Goal: Task Accomplishment & Management: Manage account settings

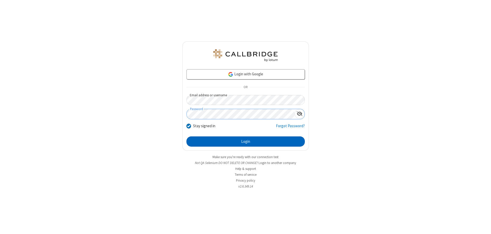
click at [246, 142] on button "Login" at bounding box center [245, 142] width 118 height 10
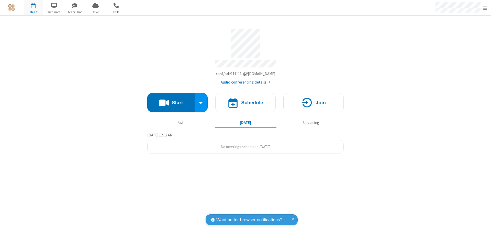
click at [485, 8] on span "Open menu" at bounding box center [485, 8] width 4 height 5
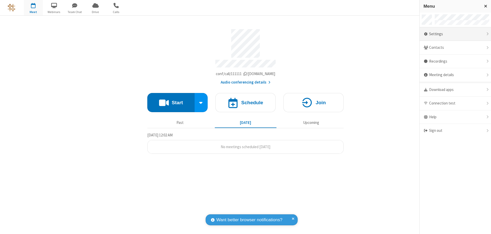
click at [455, 34] on div "Settings" at bounding box center [455, 34] width 71 height 14
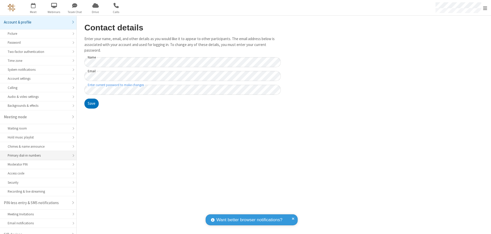
click at [36, 153] on div "Primary dial-in numbers" at bounding box center [38, 155] width 61 height 5
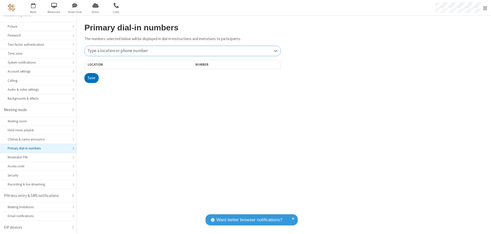
click at [183, 51] on div "Type a location or phone number" at bounding box center [183, 51] width 196 height 10
type input "[PHONE_NUMBER]"
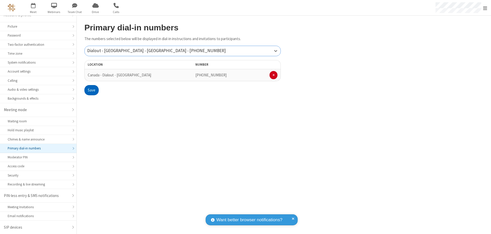
click at [91, 90] on button "Save" at bounding box center [91, 90] width 14 height 10
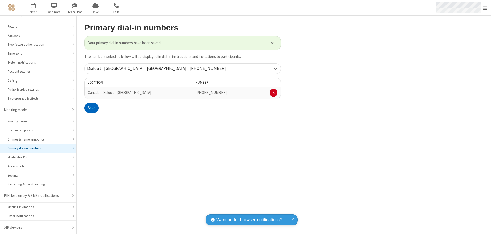
click at [485, 8] on span "Open menu" at bounding box center [485, 8] width 4 height 5
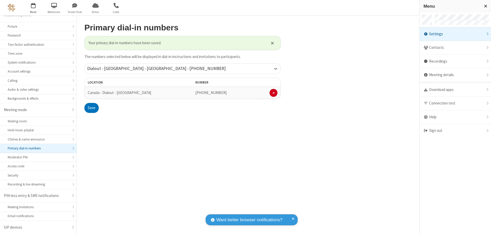
click at [33, 8] on span "button" at bounding box center [33, 5] width 19 height 9
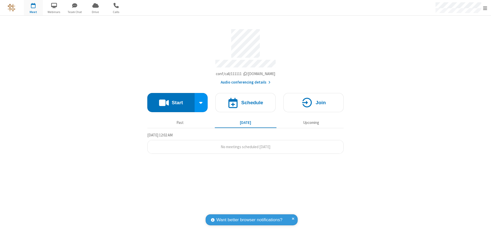
click at [171, 100] on button "Start" at bounding box center [170, 102] width 47 height 19
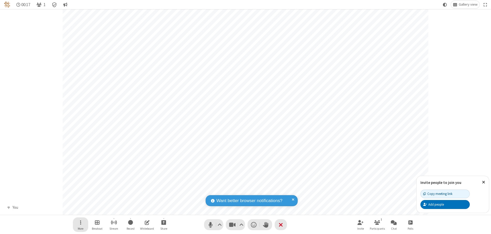
click at [80, 222] on span "Open menu" at bounding box center [80, 222] width 1 height 6
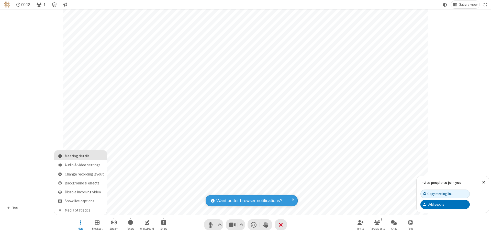
click at [84, 156] on span "Meeting details" at bounding box center [84, 156] width 39 height 4
